Goal: Information Seeking & Learning: Understand process/instructions

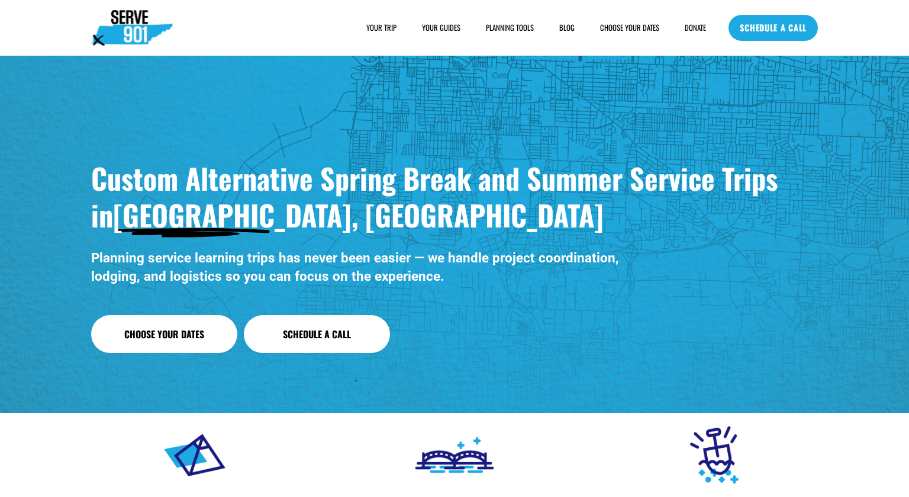
click at [0, 0] on span "SAMPLE SCHEDULE" at bounding box center [0, 0] width 0 height 0
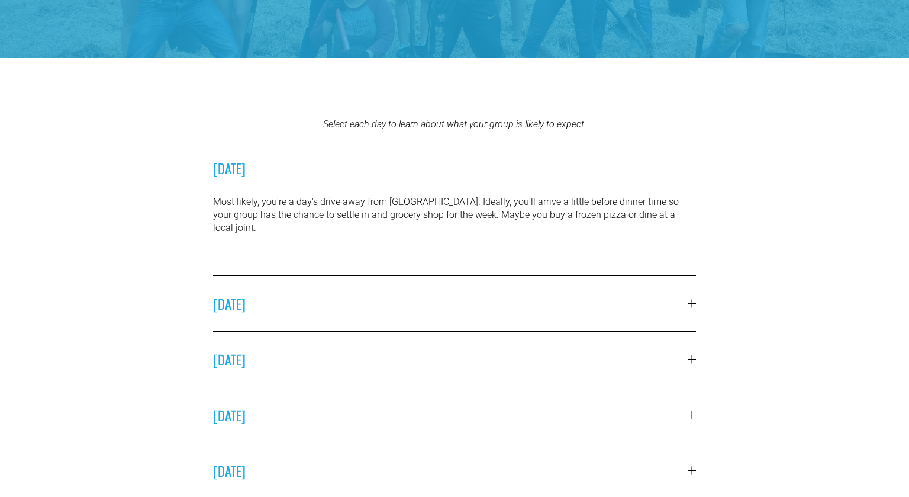
scroll to position [282, 0]
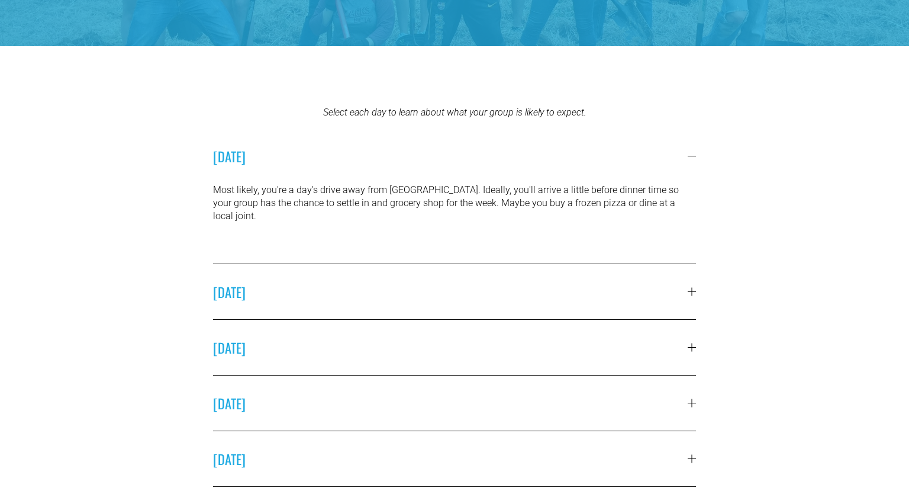
click at [428, 282] on span "SUNDAY" at bounding box center [450, 292] width 475 height 20
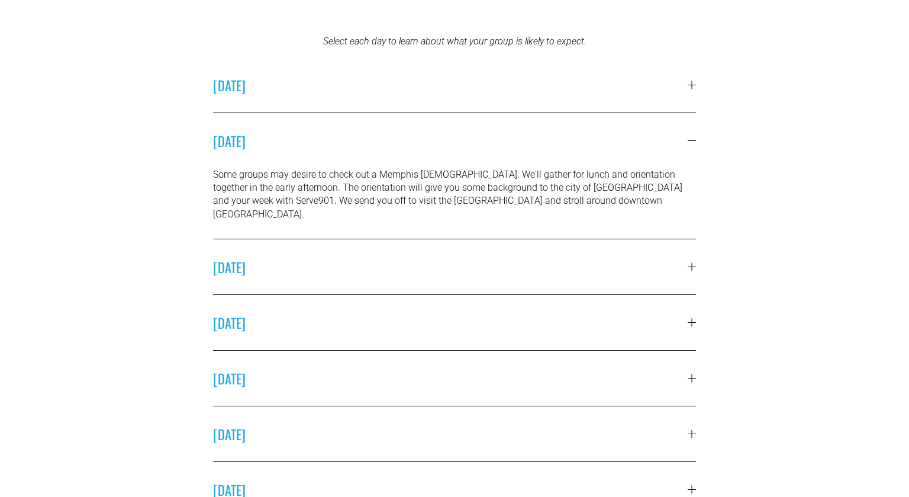
scroll to position [355, 0]
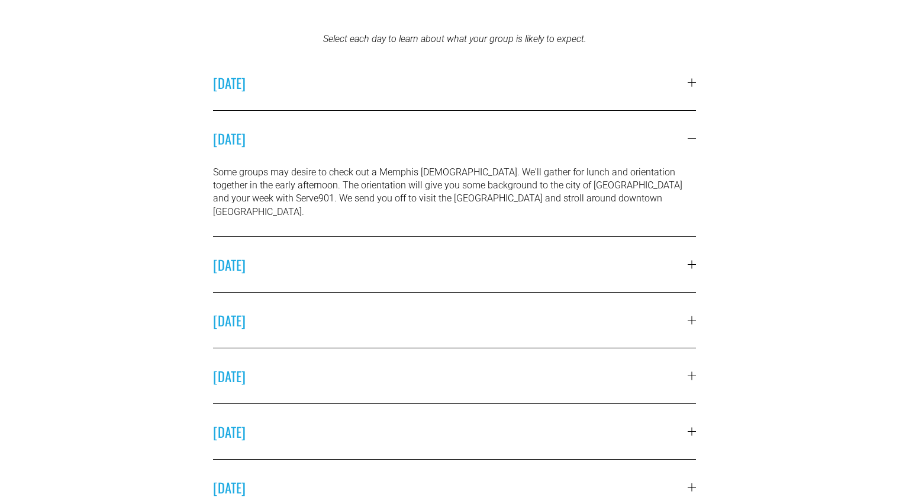
click at [433, 238] on button "MONDAY" at bounding box center [454, 264] width 483 height 55
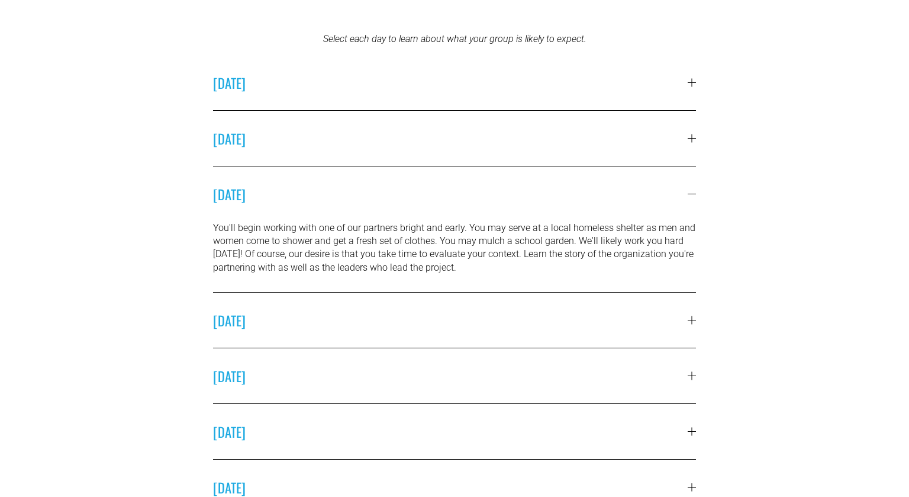
click at [427, 321] on span "TUESDAY" at bounding box center [450, 320] width 475 height 20
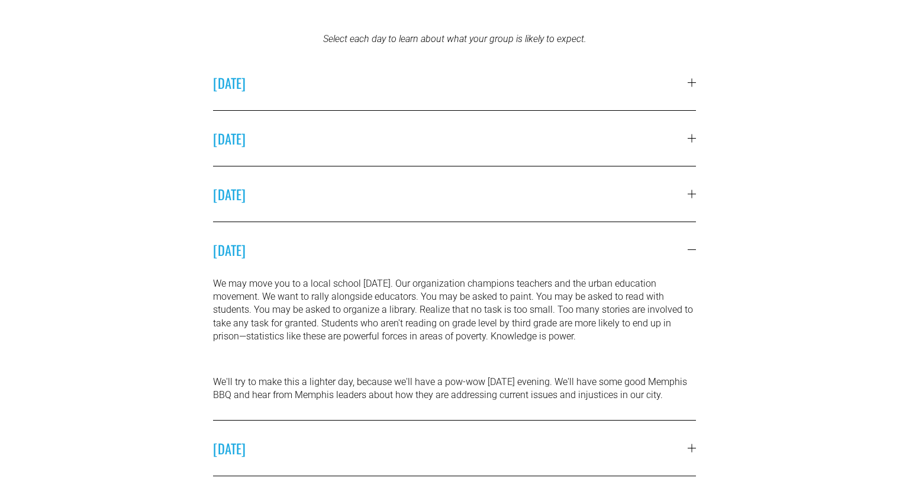
scroll to position [0, 0]
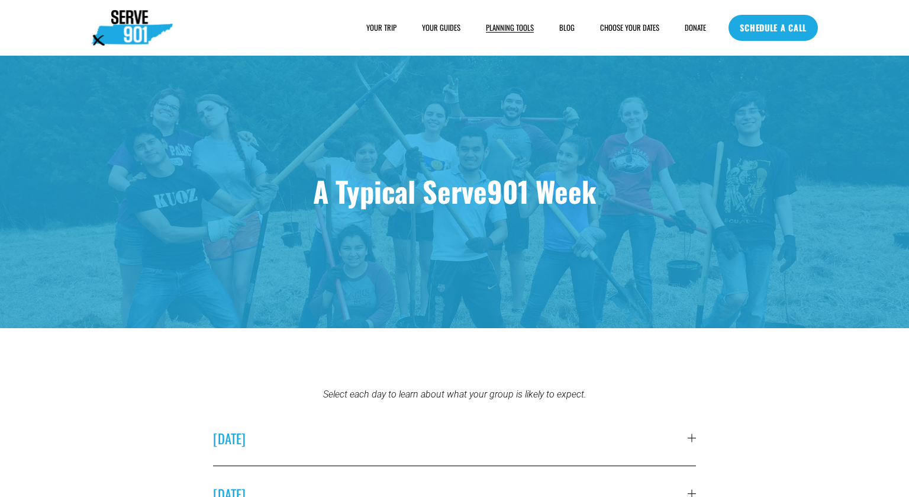
click at [370, 37] on div "YOUR TRIP HOUSING FOOD FAQs" at bounding box center [398, 28] width 615 height 36
click at [375, 30] on span "YOUR TRIP" at bounding box center [381, 27] width 30 height 11
click at [140, 37] on img at bounding box center [132, 28] width 82 height 36
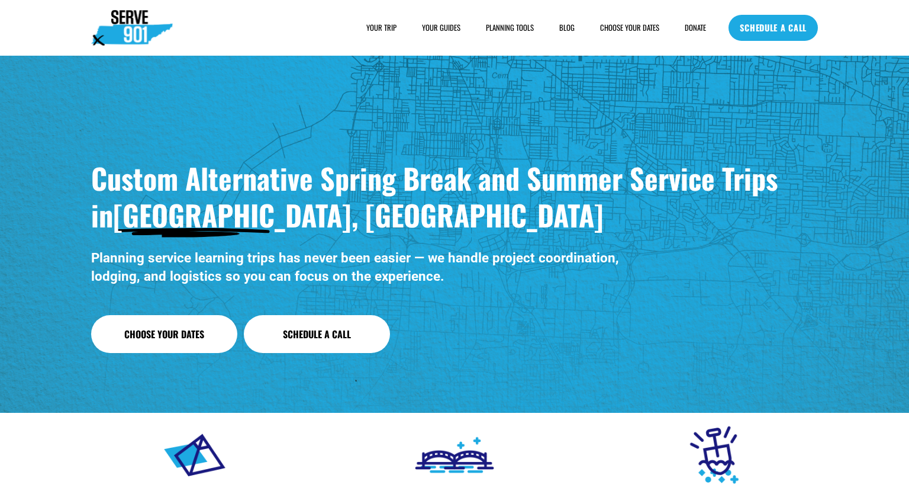
click at [0, 0] on span "SAMPLE SCHEDULE" at bounding box center [0, 0] width 0 height 0
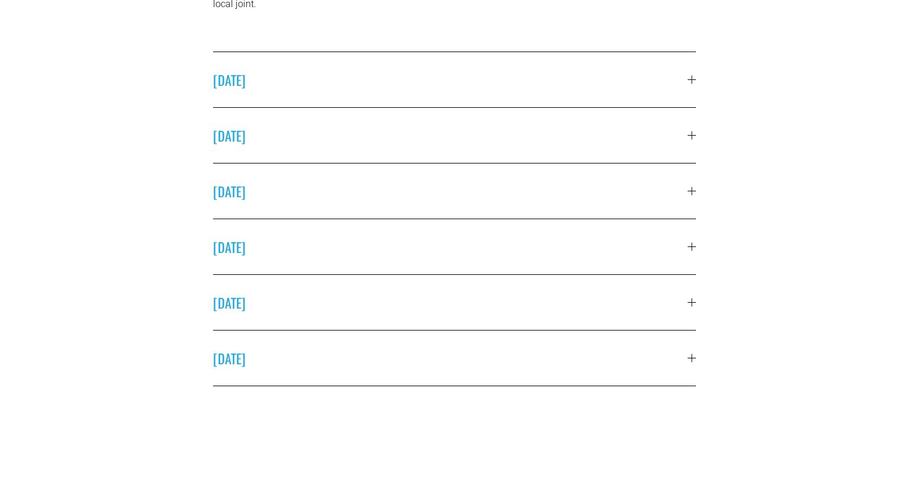
scroll to position [497, 0]
click at [475, 122] on span "[DATE]" at bounding box center [450, 132] width 475 height 20
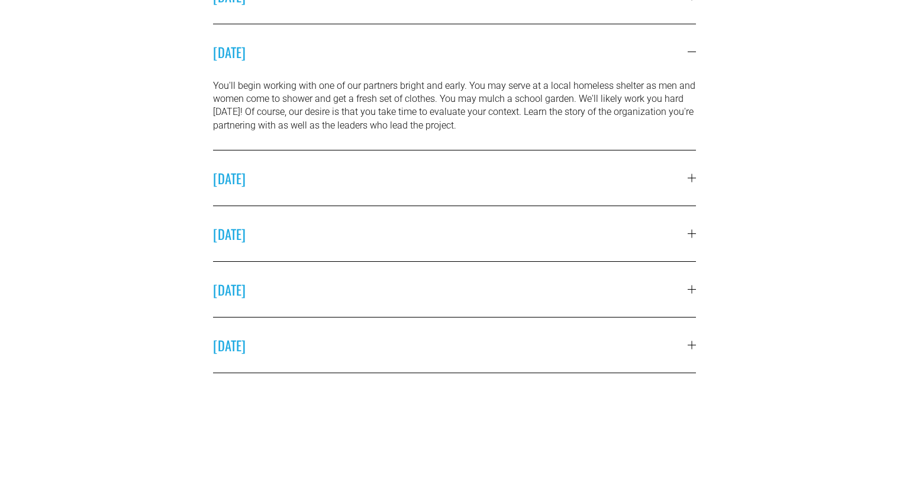
click at [482, 185] on span "[DATE]" at bounding box center [450, 178] width 475 height 20
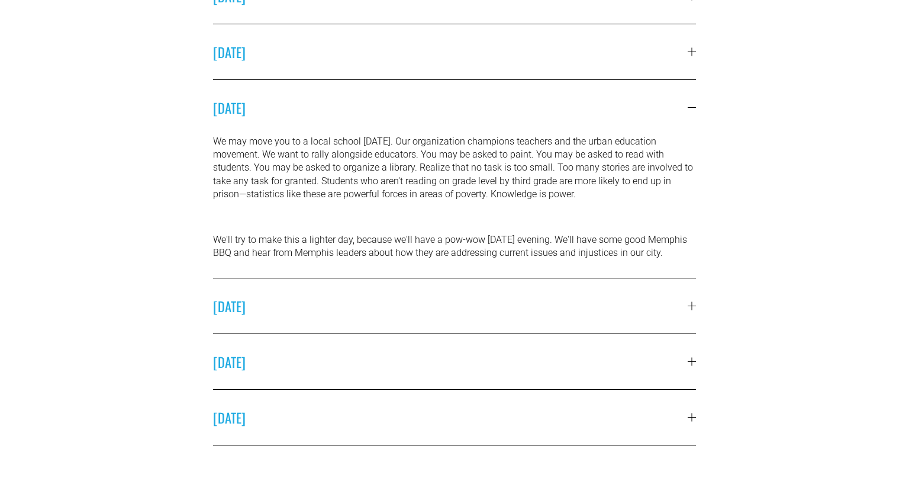
click at [422, 298] on button "WEDNESDAY" at bounding box center [454, 305] width 483 height 55
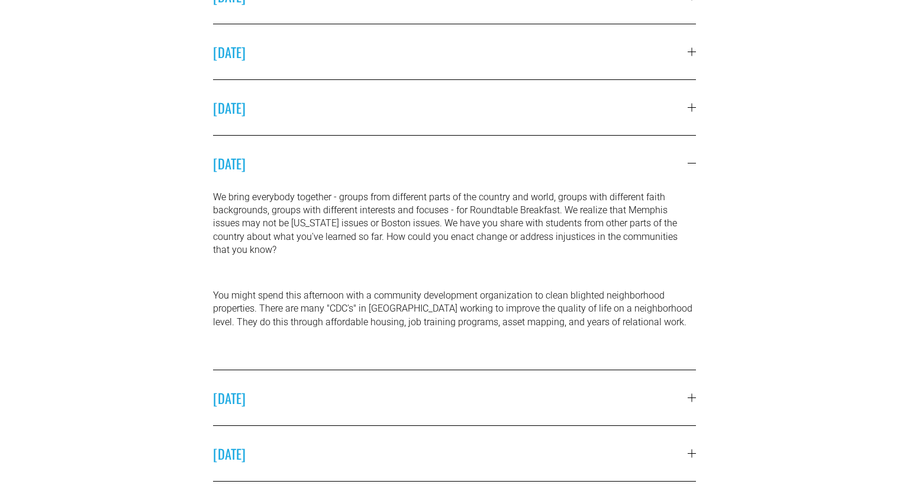
click at [431, 279] on div "We bring everybody together - groups from different parts of the country and wo…" at bounding box center [454, 280] width 483 height 179
